Goal: Communication & Community: Answer question/provide support

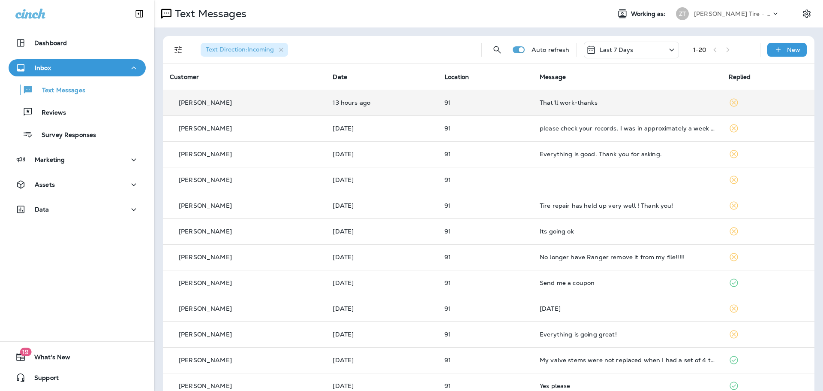
click at [672, 108] on td "That'll work-thanks" at bounding box center [627, 103] width 189 height 26
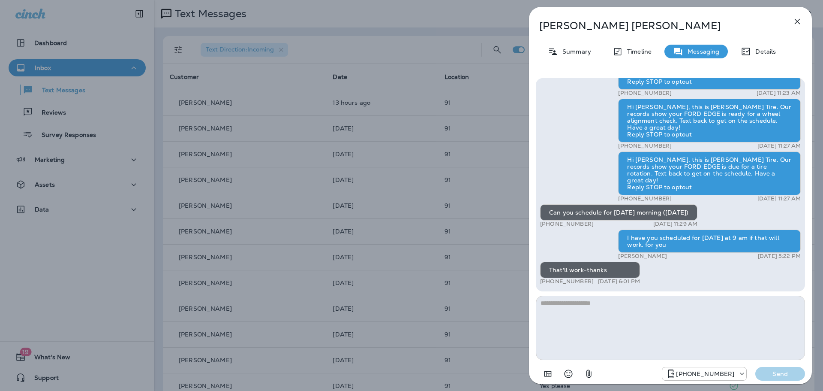
click at [465, 101] on div "[PERSON_NAME] Summary Timeline Messaging Details Thank you for stopping by [PER…" at bounding box center [411, 195] width 823 height 391
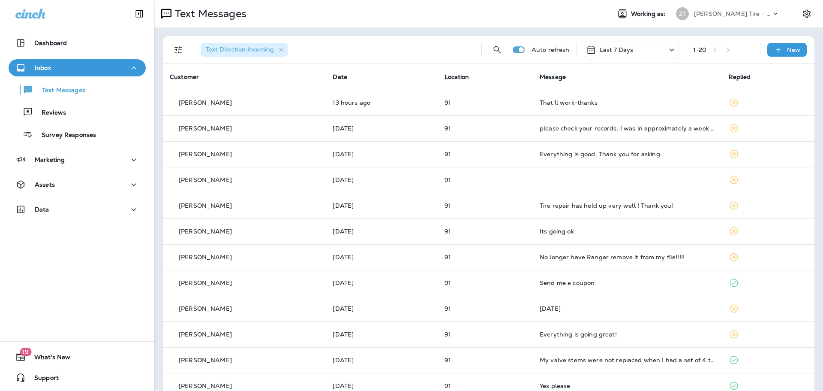
click at [699, 13] on p "[PERSON_NAME] Tire - [PERSON_NAME]" at bounding box center [732, 13] width 77 height 7
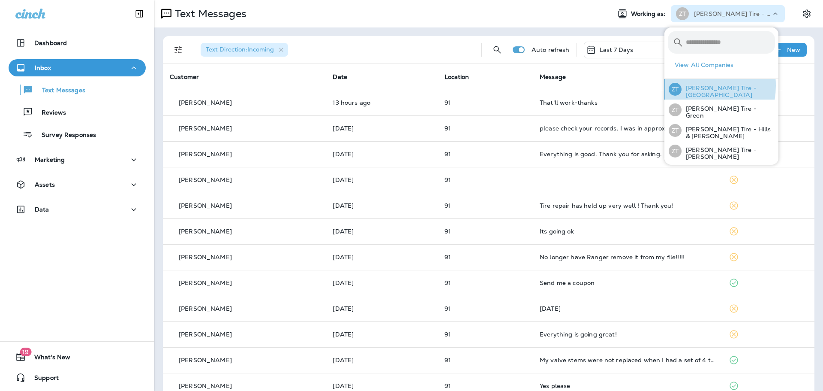
click at [686, 85] on p "[PERSON_NAME] Tire - [GEOGRAPHIC_DATA]" at bounding box center [728, 91] width 93 height 14
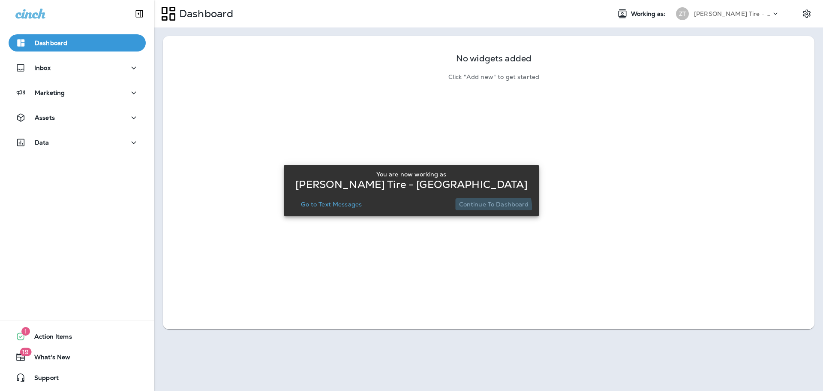
click at [482, 208] on button "Continue to Dashboard" at bounding box center [494, 204] width 77 height 12
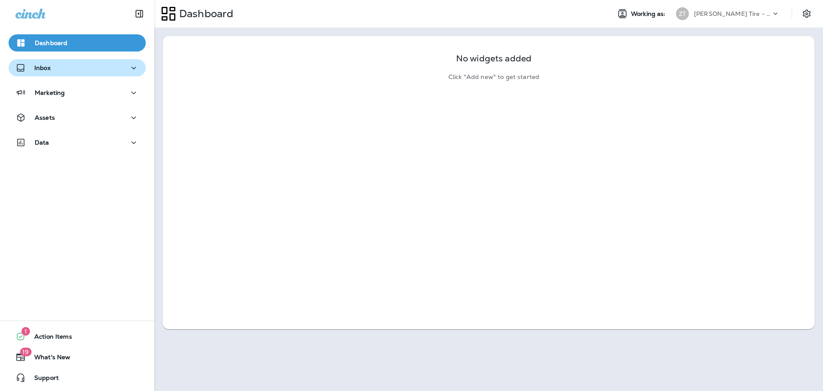
click at [105, 72] on div "Inbox" at bounding box center [76, 68] width 123 height 11
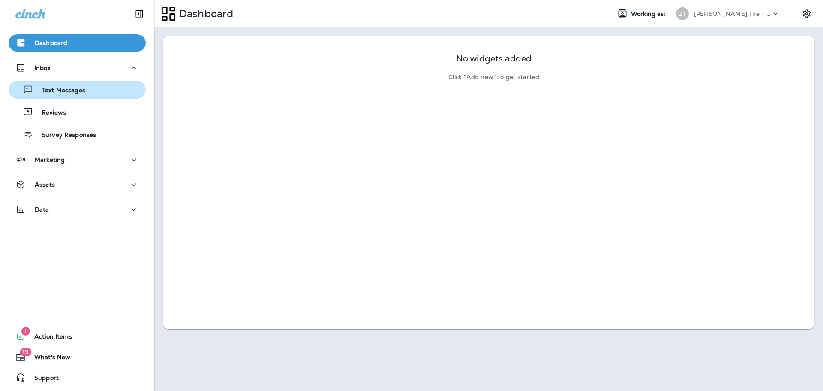
click at [97, 88] on div "Text Messages" at bounding box center [77, 89] width 130 height 13
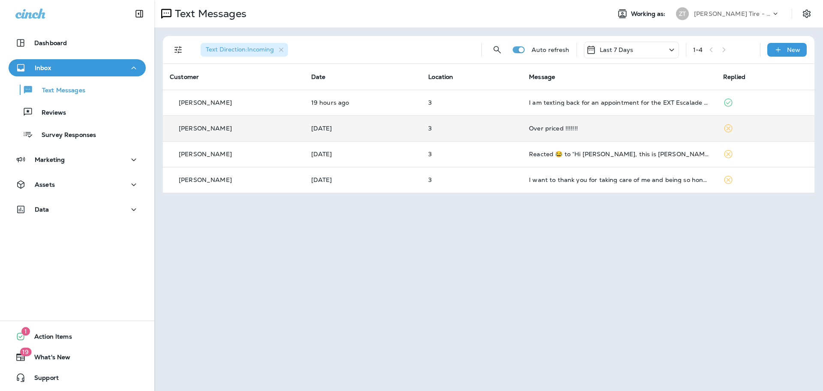
click at [570, 125] on div "Over priced !!!!!!!" at bounding box center [619, 128] width 181 height 7
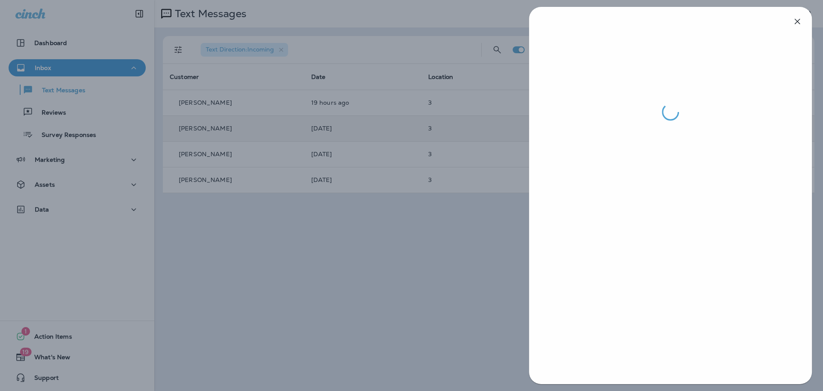
click at [414, 271] on div at bounding box center [411, 195] width 823 height 391
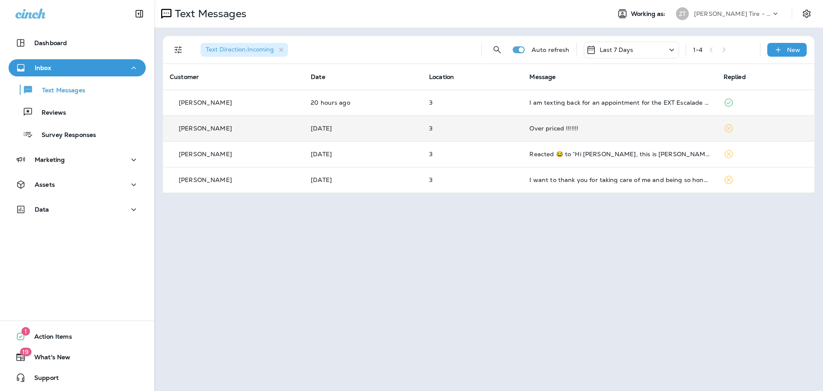
click at [741, 15] on p "[PERSON_NAME] Tire - [GEOGRAPHIC_DATA]" at bounding box center [732, 13] width 77 height 7
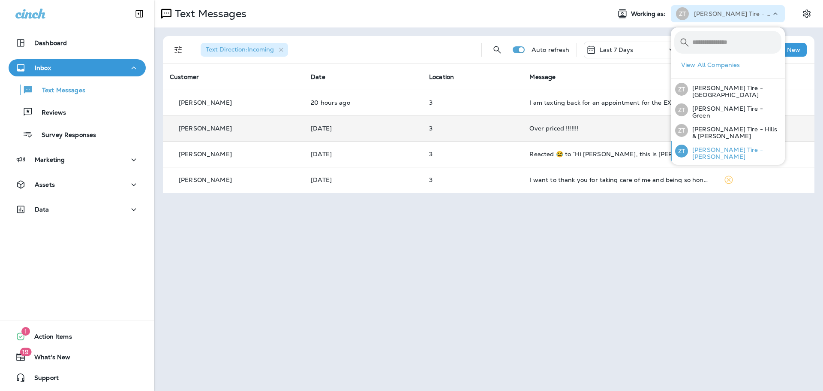
click at [707, 151] on p "[PERSON_NAME] Tire - [PERSON_NAME]" at bounding box center [734, 153] width 93 height 14
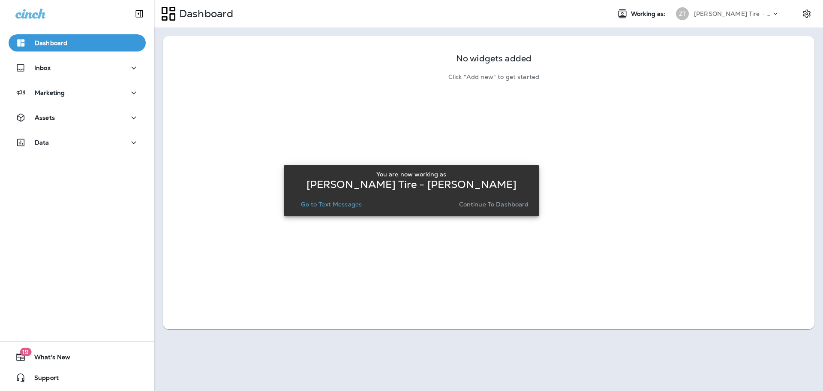
click at [508, 202] on p "Continue to Dashboard" at bounding box center [494, 204] width 70 height 7
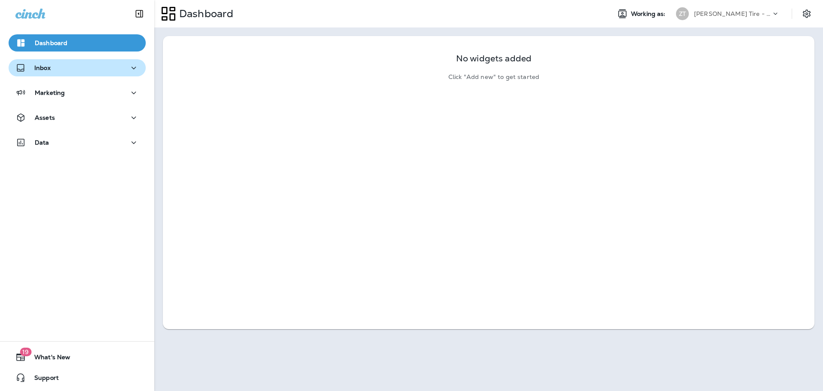
click at [73, 73] on div "Inbox" at bounding box center [76, 68] width 123 height 11
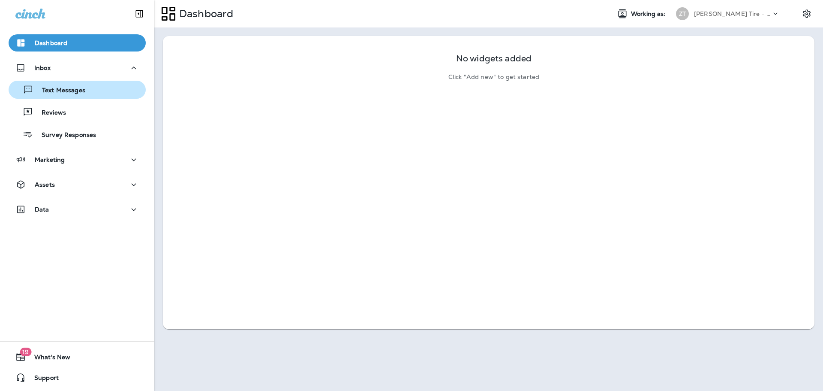
click at [72, 87] on p "Text Messages" at bounding box center [59, 91] width 52 height 8
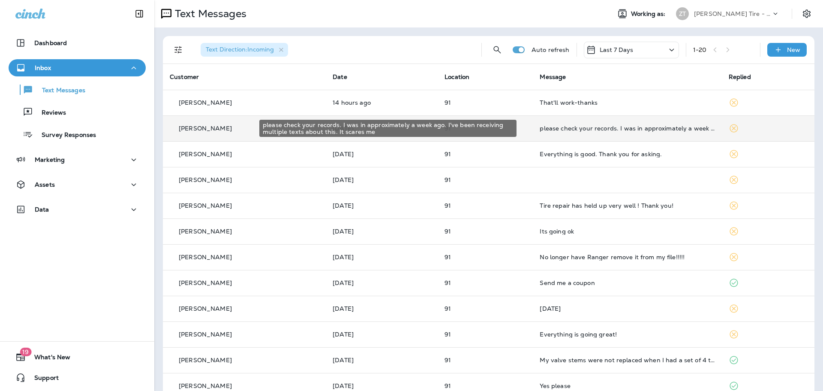
click at [562, 130] on div "please check your records. I was in approximately a week ago. I've been receivi…" at bounding box center [627, 128] width 175 height 7
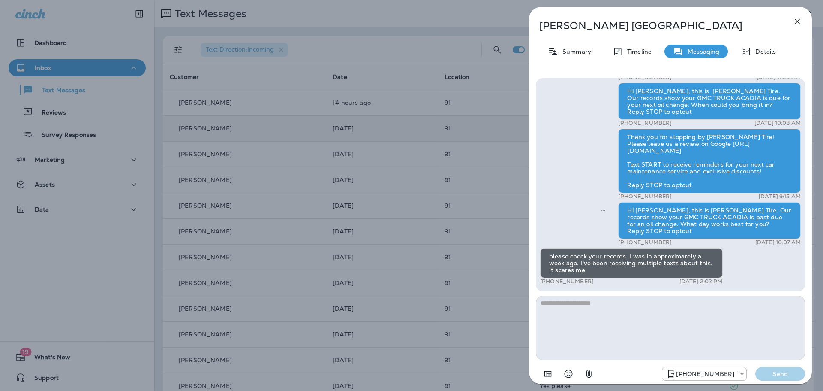
click at [572, 309] on textarea at bounding box center [670, 327] width 269 height 64
click at [574, 305] on textarea "********" at bounding box center [670, 327] width 269 height 64
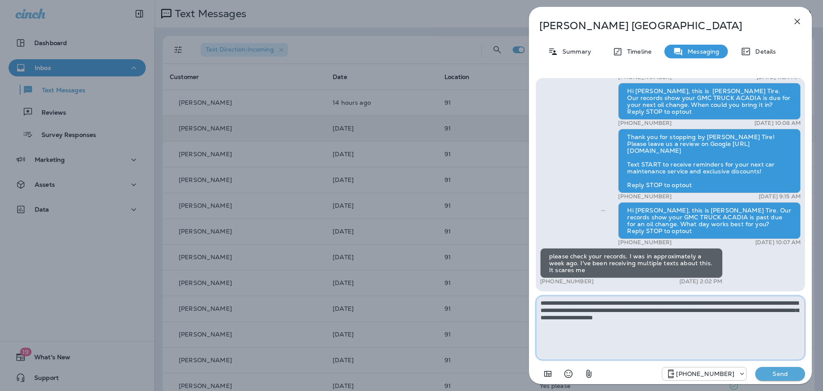
click at [777, 303] on textarea "**********" at bounding box center [670, 327] width 269 height 64
click at [760, 318] on textarea "**********" at bounding box center [670, 327] width 269 height 64
type textarea "**********"
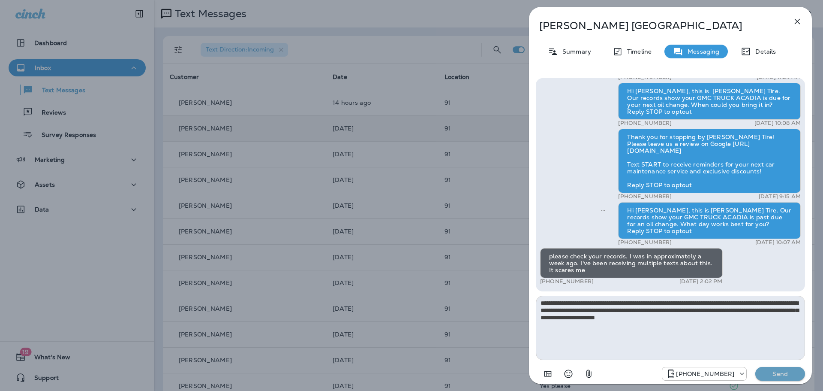
click at [776, 372] on p "Send" at bounding box center [780, 374] width 36 height 8
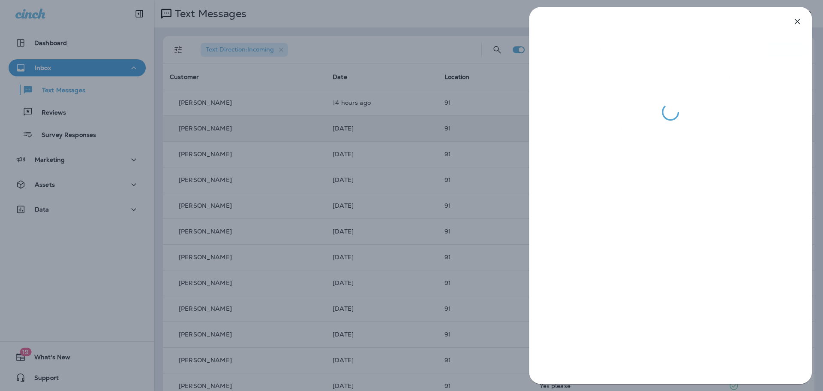
click at [423, 83] on div at bounding box center [411, 195] width 823 height 391
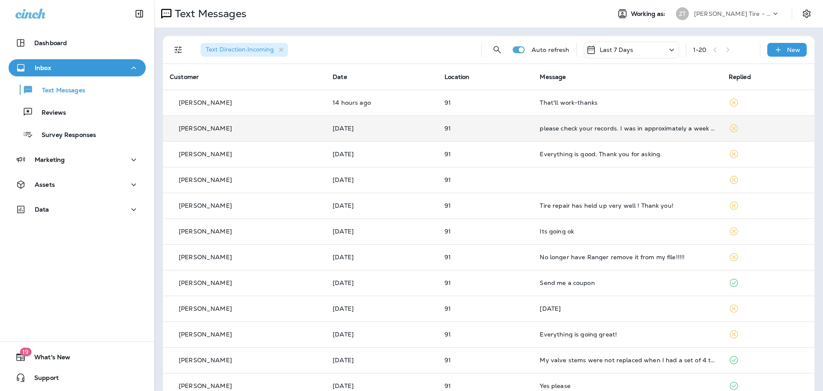
click at [694, 12] on p "[PERSON_NAME] Tire - [PERSON_NAME]" at bounding box center [732, 13] width 77 height 7
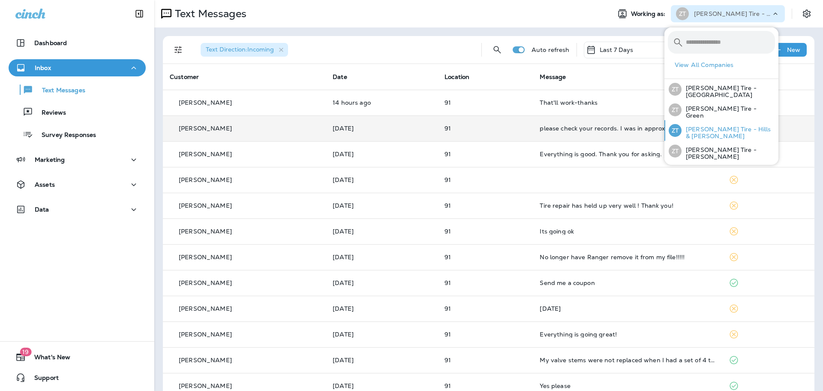
click at [697, 133] on p "[PERSON_NAME] Tire - Hills & [PERSON_NAME]" at bounding box center [728, 133] width 93 height 14
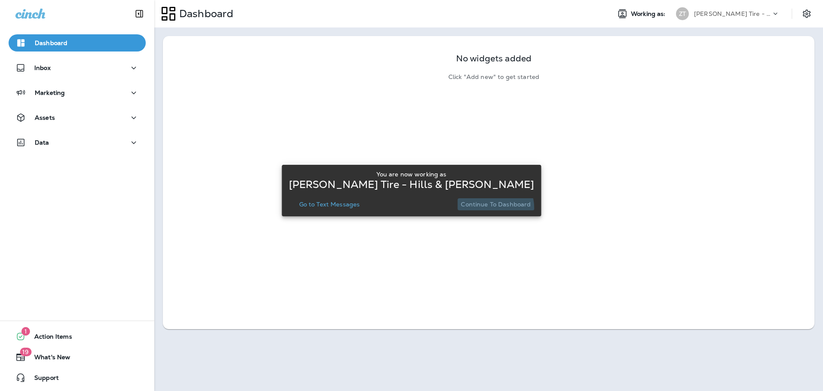
click at [477, 209] on button "Continue to Dashboard" at bounding box center [496, 204] width 77 height 12
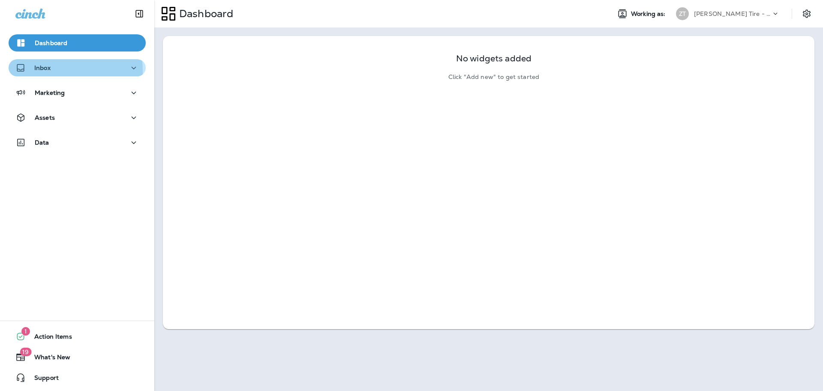
click at [58, 70] on div "Inbox" at bounding box center [76, 68] width 123 height 11
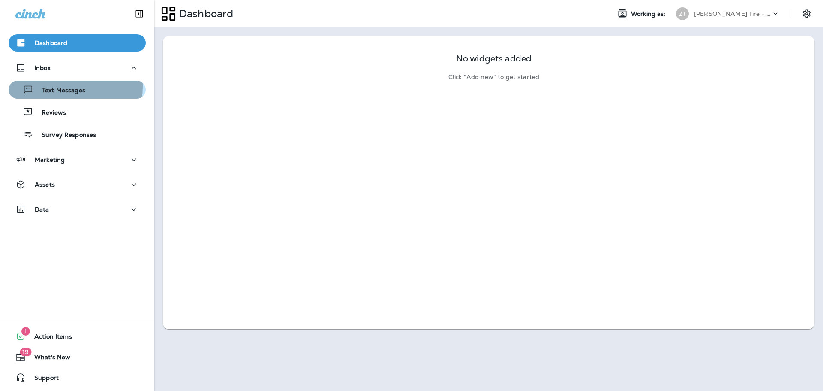
click at [56, 87] on p "Text Messages" at bounding box center [59, 91] width 52 height 8
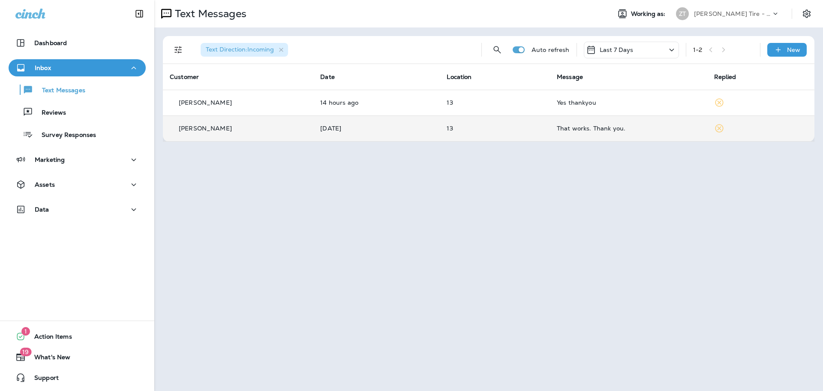
click at [511, 129] on p "13" at bounding box center [495, 128] width 96 height 7
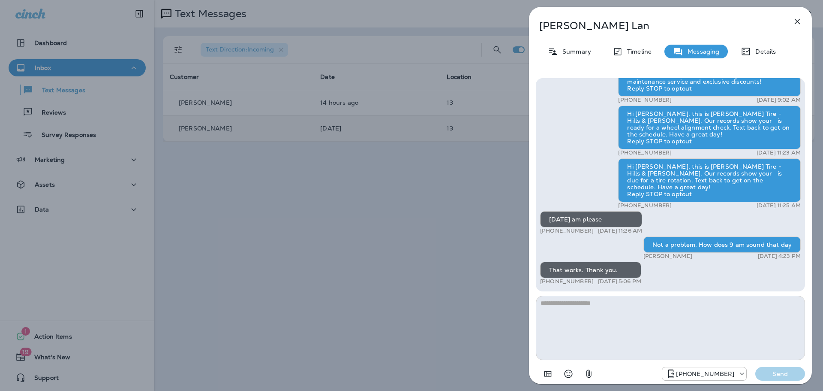
click at [795, 24] on icon "button" at bounding box center [798, 22] width 6 height 6
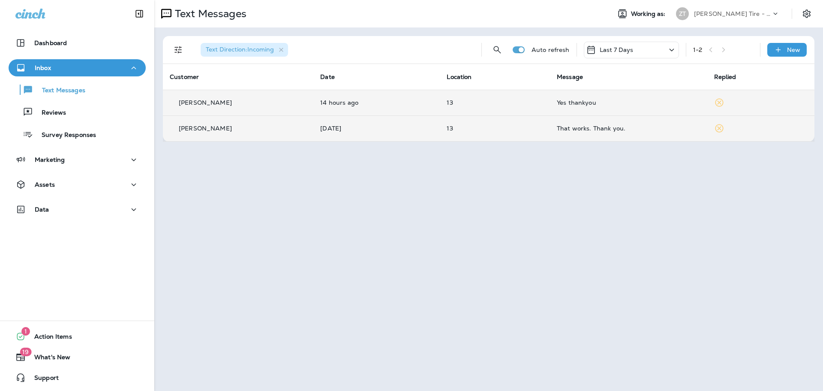
click at [588, 102] on div "Yes thankyou" at bounding box center [629, 102] width 144 height 7
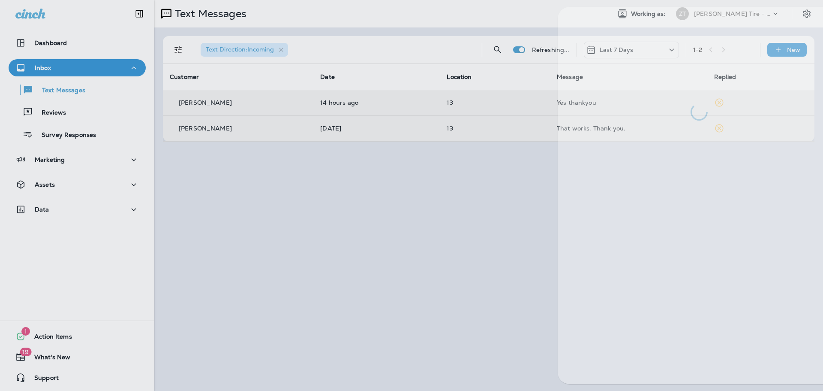
click at [588, 102] on div at bounding box center [699, 64] width 283 height 114
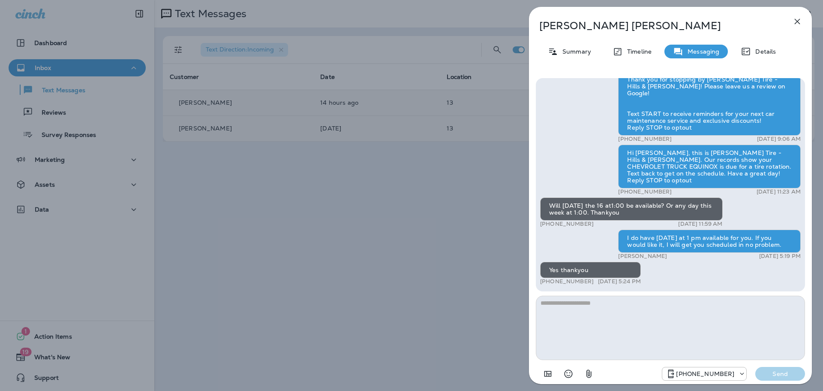
click at [482, 259] on div "[PERSON_NAME] Summary Timeline Messaging Details Hi [PERSON_NAME], this is [PER…" at bounding box center [411, 195] width 823 height 391
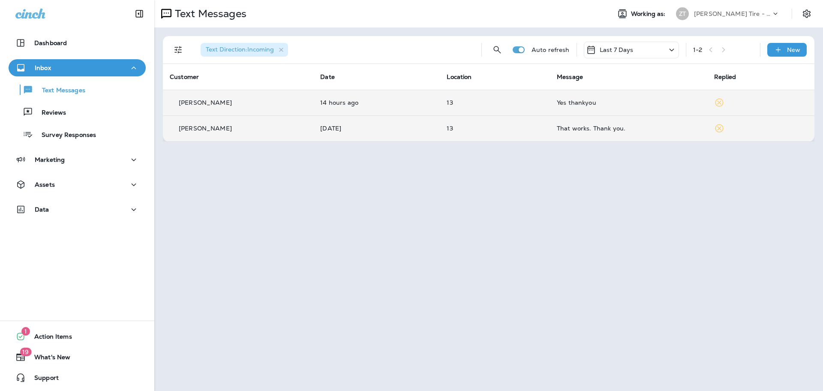
click at [578, 130] on div "That works. Thank you." at bounding box center [629, 128] width 144 height 7
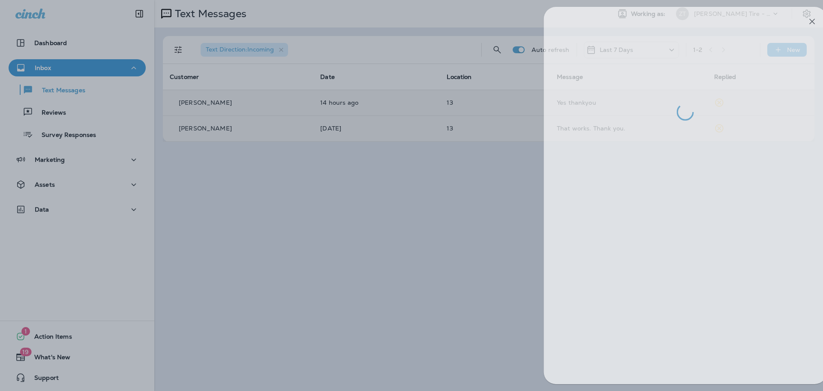
click at [421, 230] on div at bounding box center [426, 195] width 823 height 391
